Goal: Find specific page/section: Find specific page/section

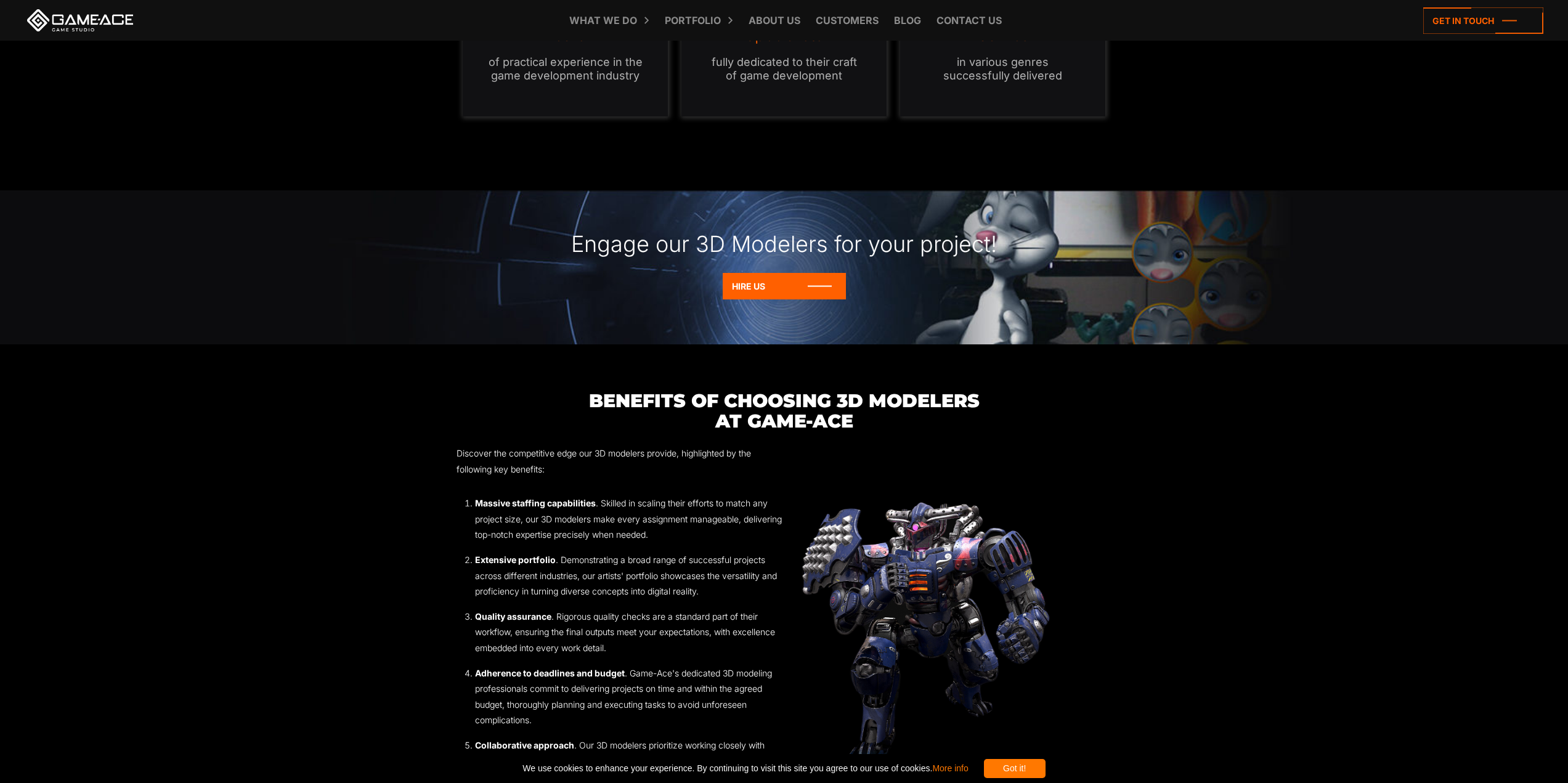
scroll to position [1293, 0]
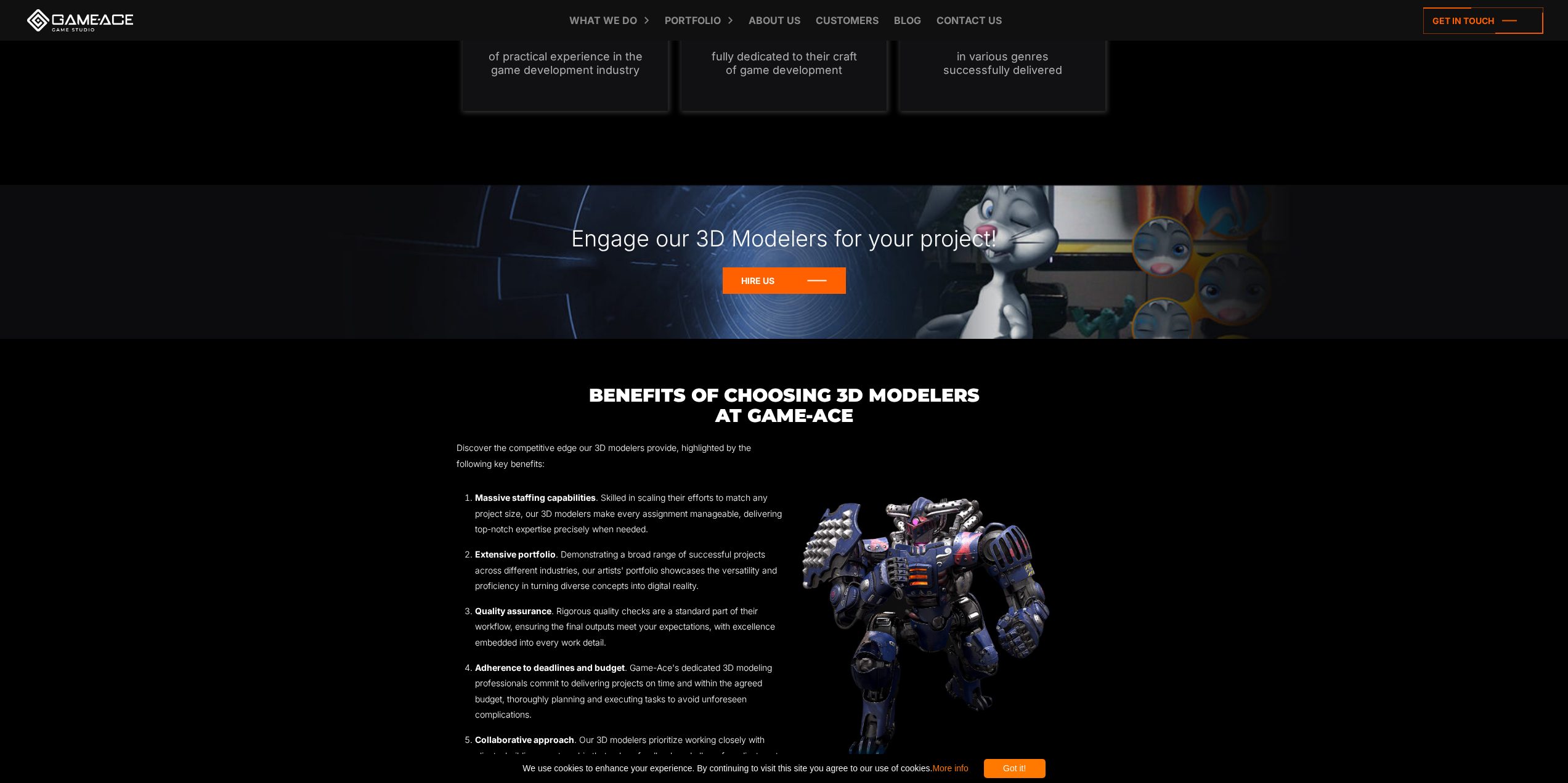
click at [796, 279] on icon at bounding box center [784, 280] width 123 height 27
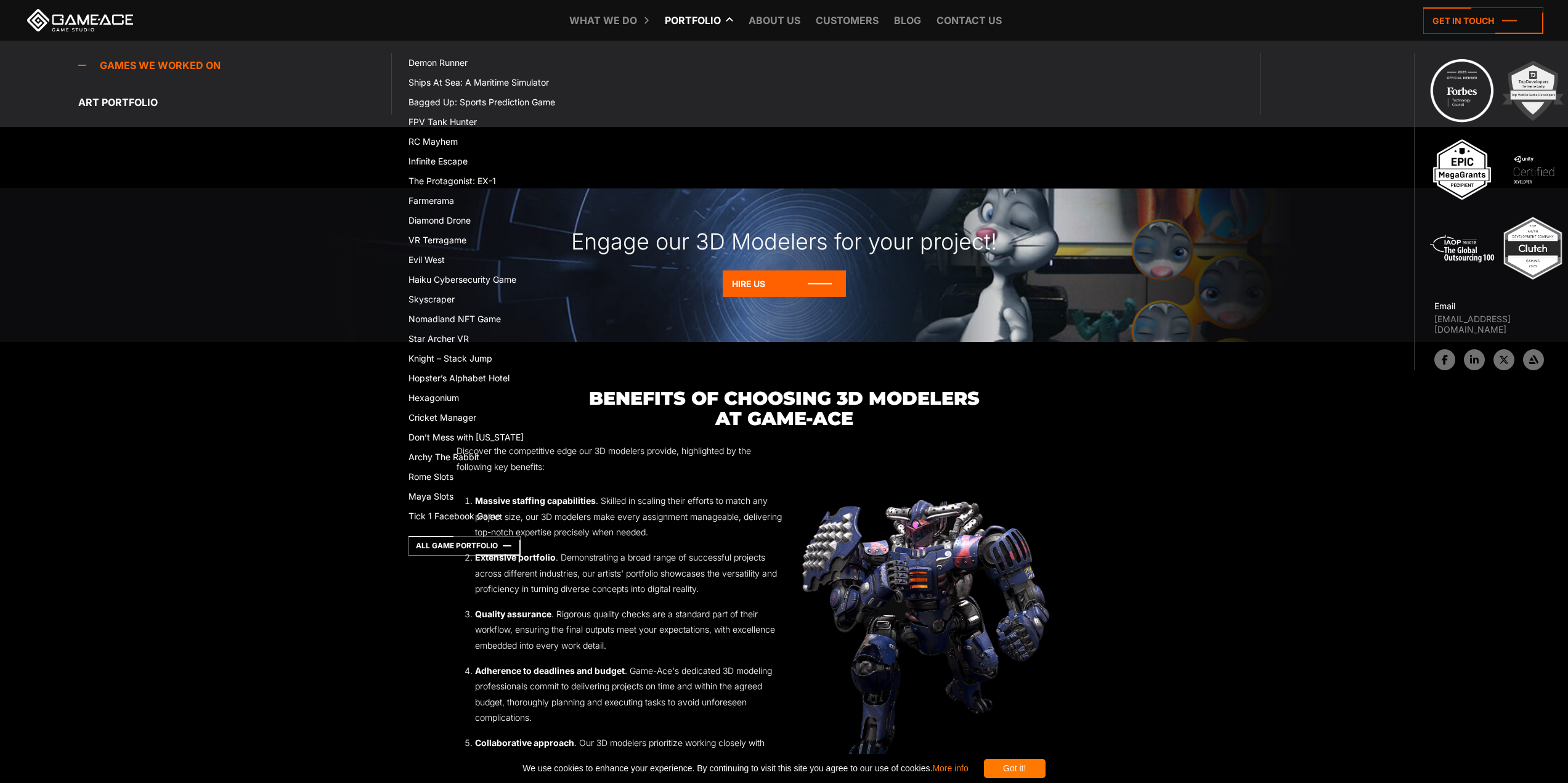
scroll to position [1293, 0]
